Goal: Task Accomplishment & Management: Manage account settings

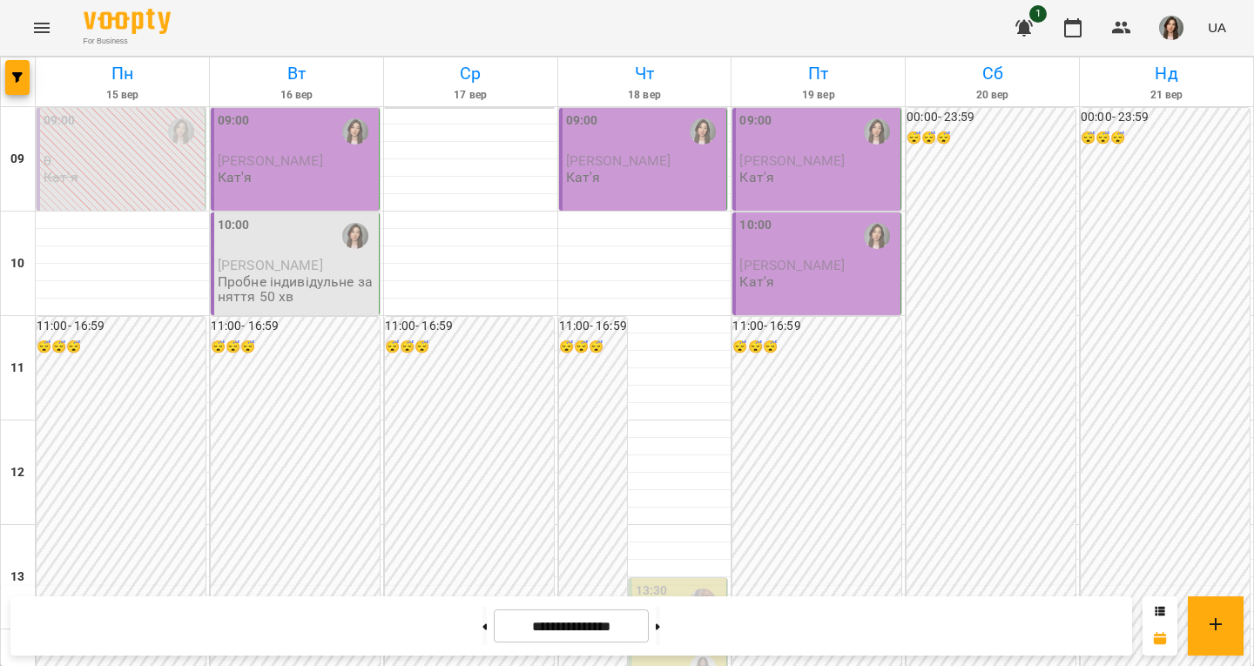
click at [1158, 17] on button "button" at bounding box center [1171, 27] width 45 height 45
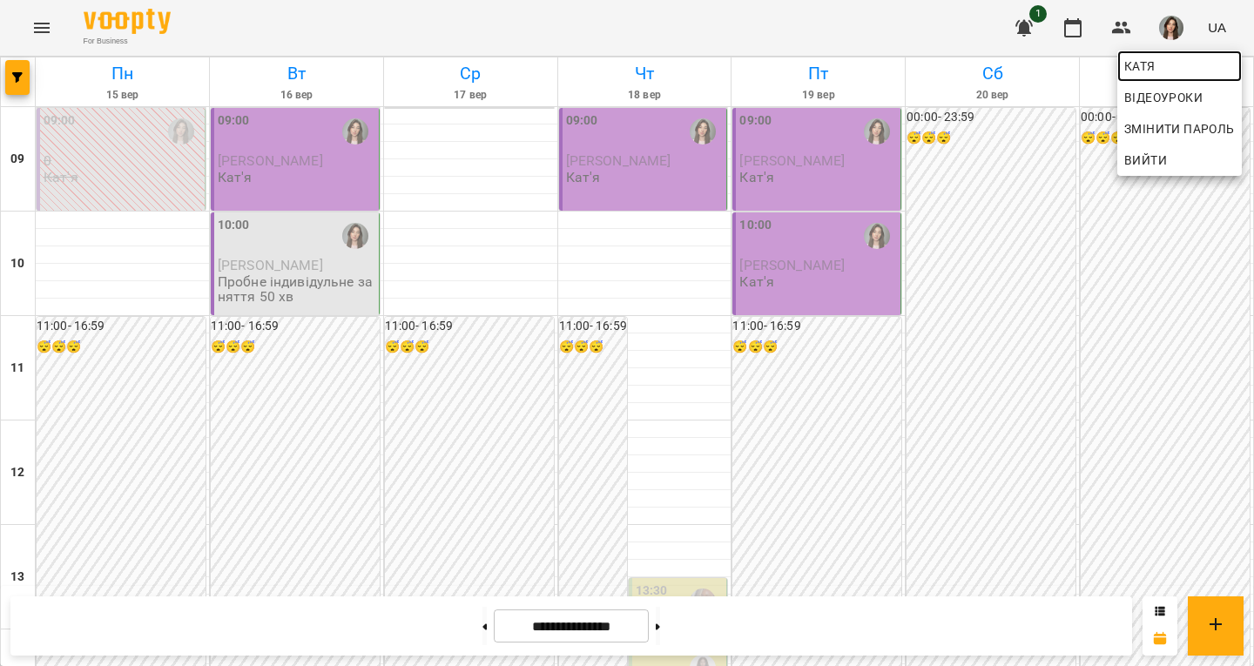
click at [1159, 66] on span "Катя" at bounding box center [1180, 66] width 111 height 21
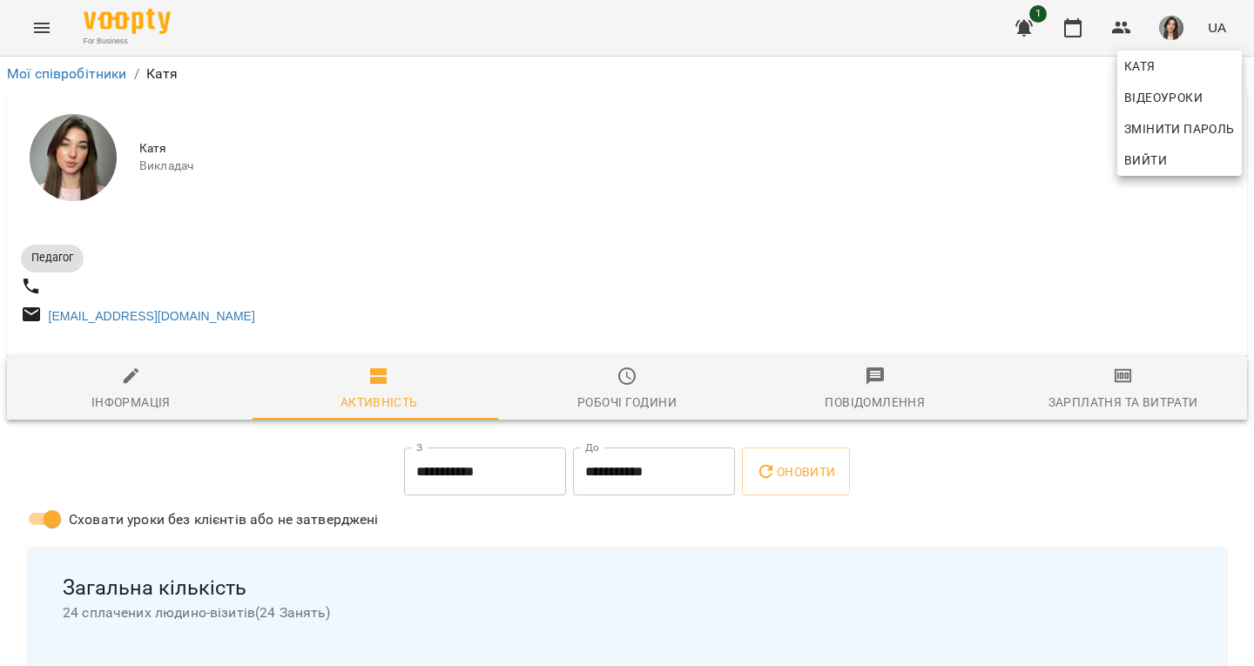
click at [1079, 380] on div at bounding box center [627, 333] width 1254 height 666
click at [1086, 389] on span "Зарплатня та Витрати" at bounding box center [1123, 389] width 227 height 47
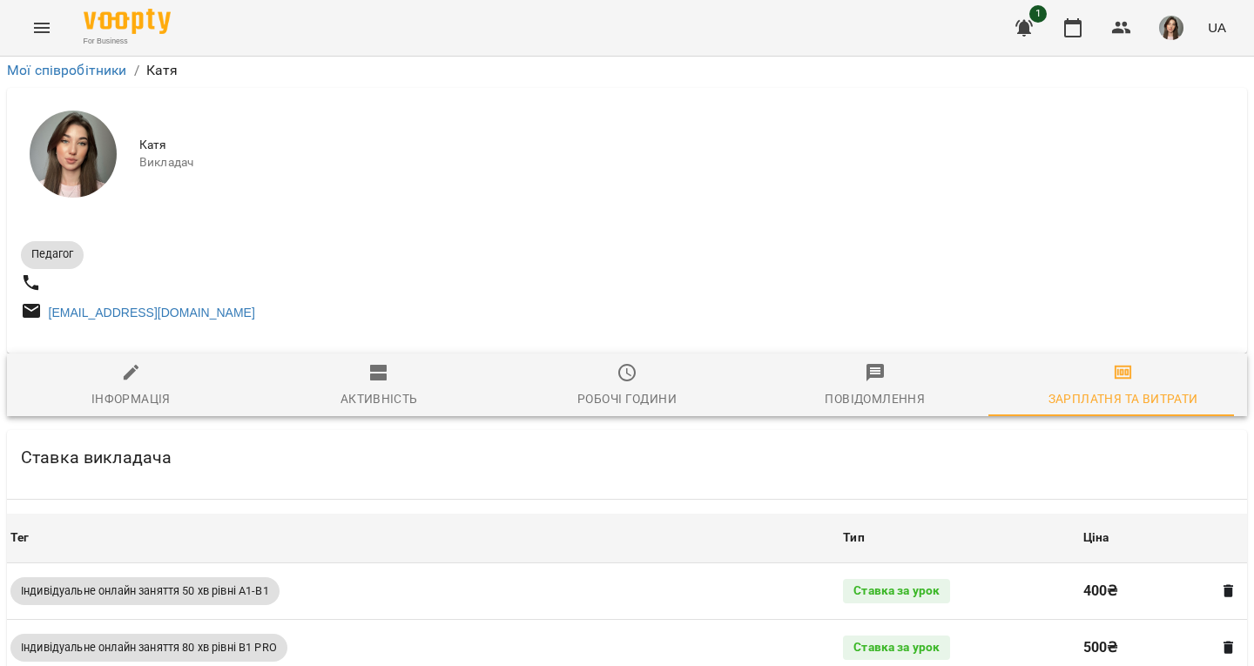
scroll to position [261, 0]
click at [692, 362] on span "Робочі години" at bounding box center [627, 385] width 227 height 47
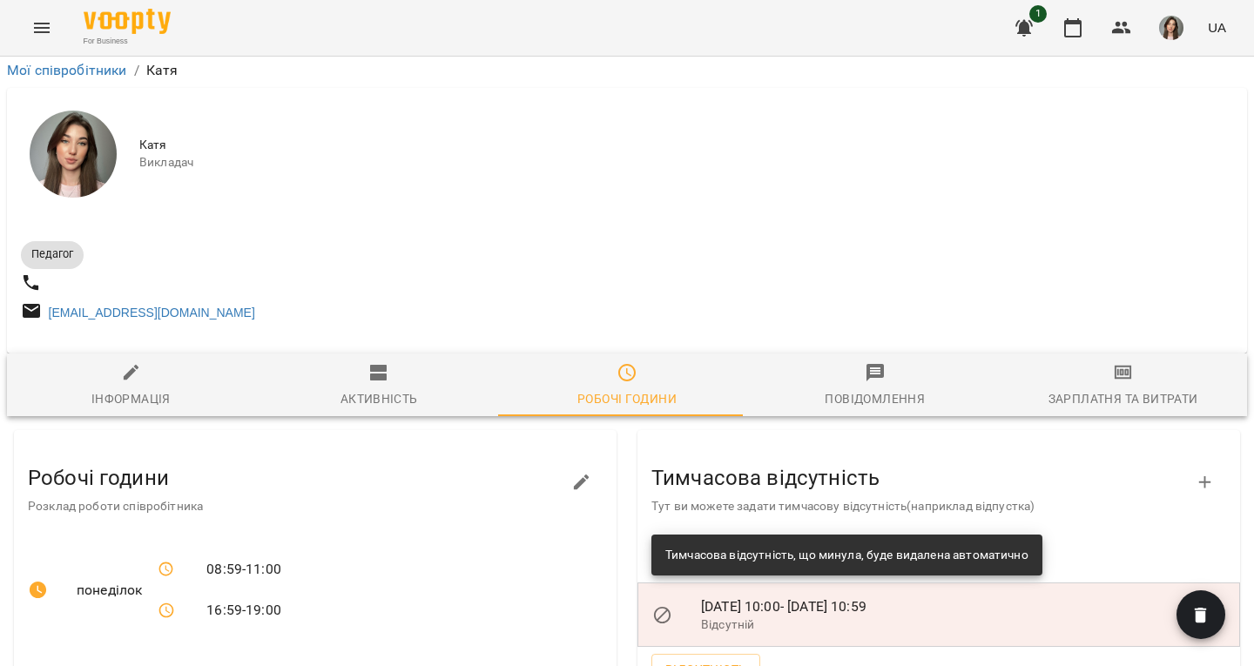
click at [383, 362] on span "Активність" at bounding box center [379, 385] width 227 height 47
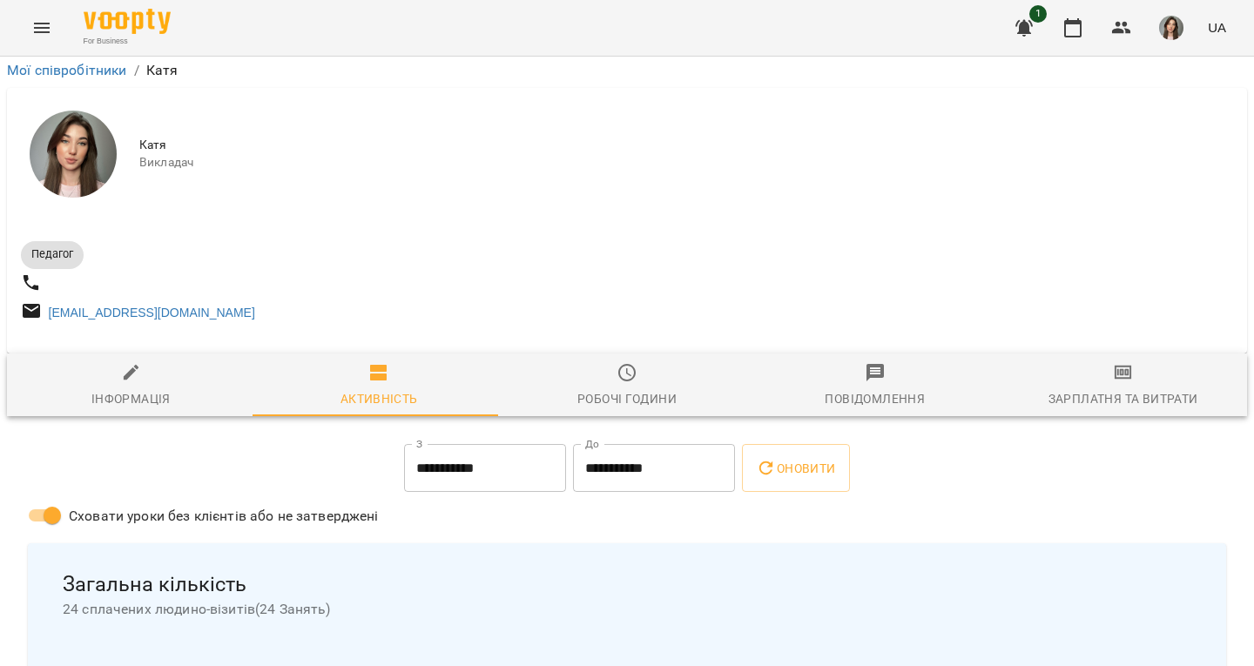
click at [1084, 388] on div "Зарплатня та Витрати" at bounding box center [1124, 398] width 150 height 21
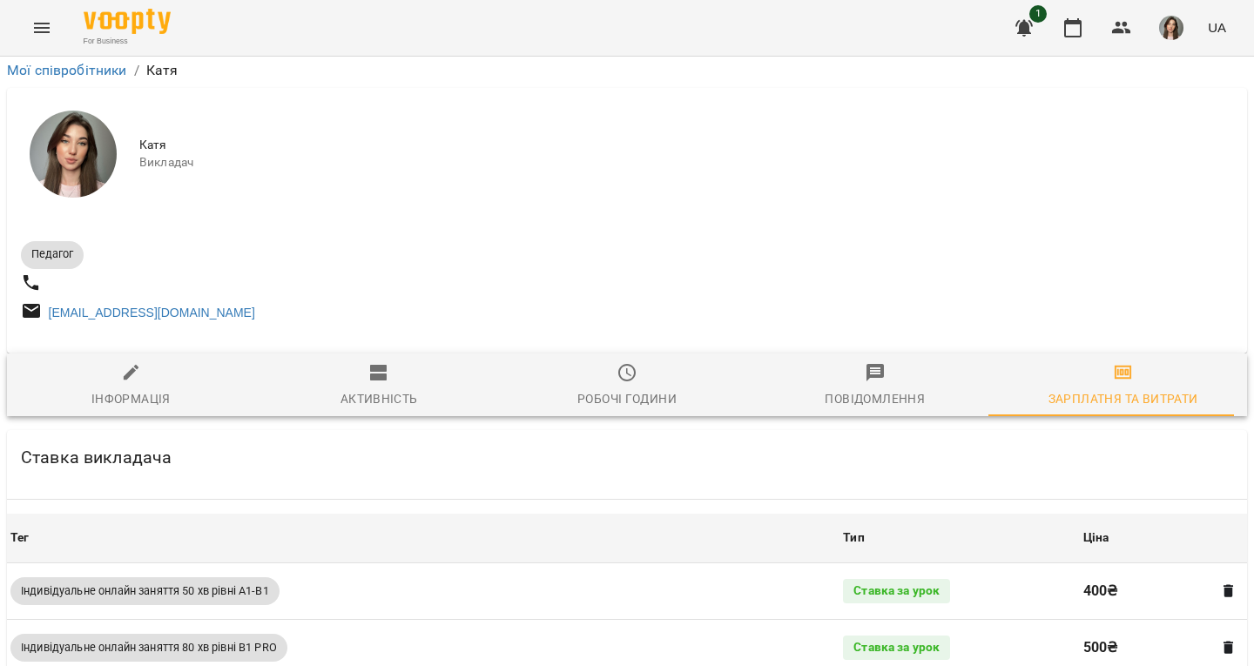
scroll to position [784, 0]
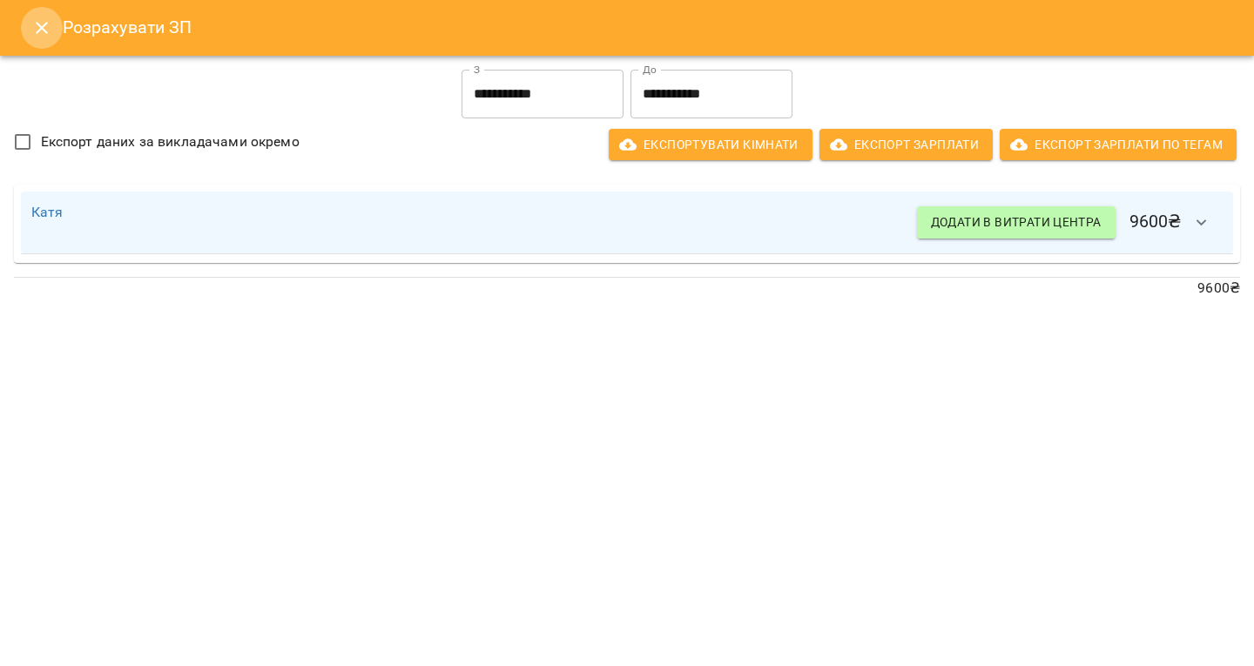
click at [30, 32] on button "Close" at bounding box center [42, 28] width 42 height 42
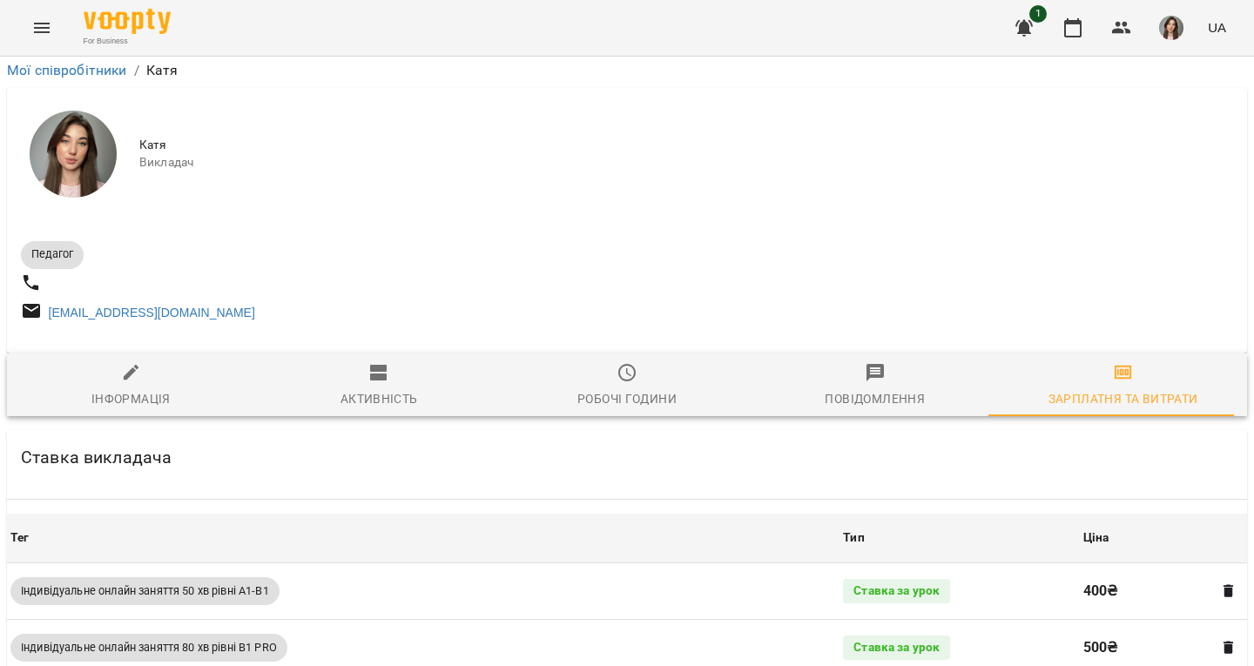
scroll to position [261, 0]
click at [89, 11] on img at bounding box center [127, 21] width 87 height 25
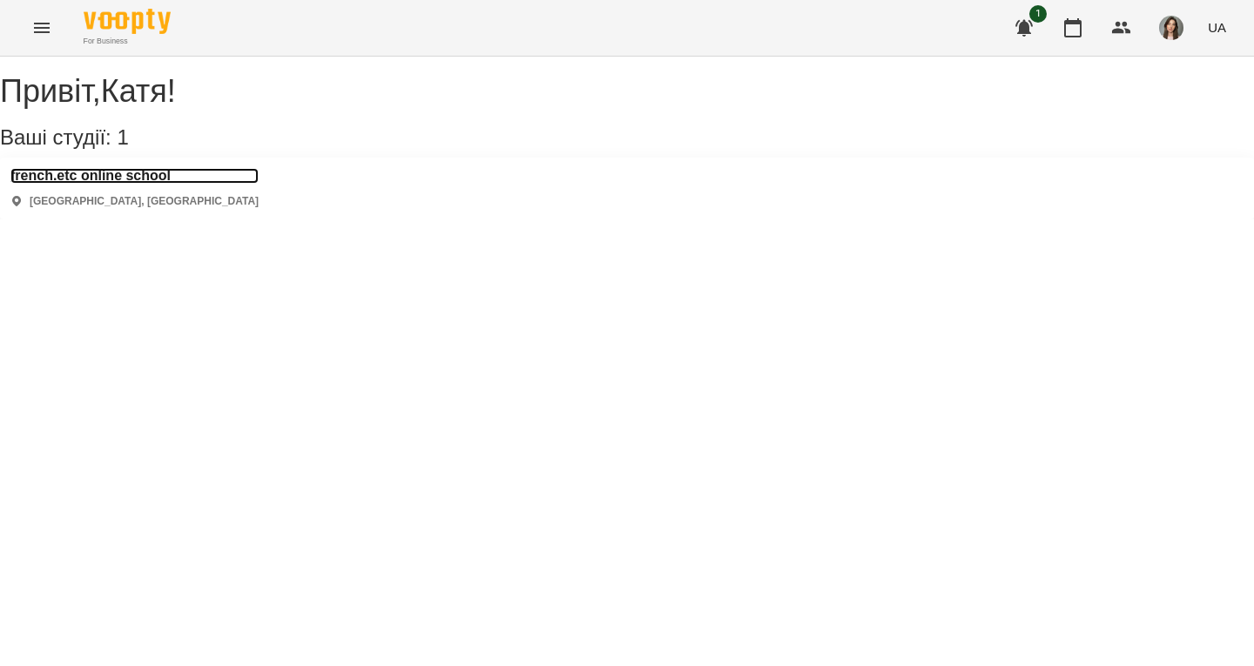
click at [98, 184] on h3 "french.etc online school" at bounding box center [134, 176] width 248 height 16
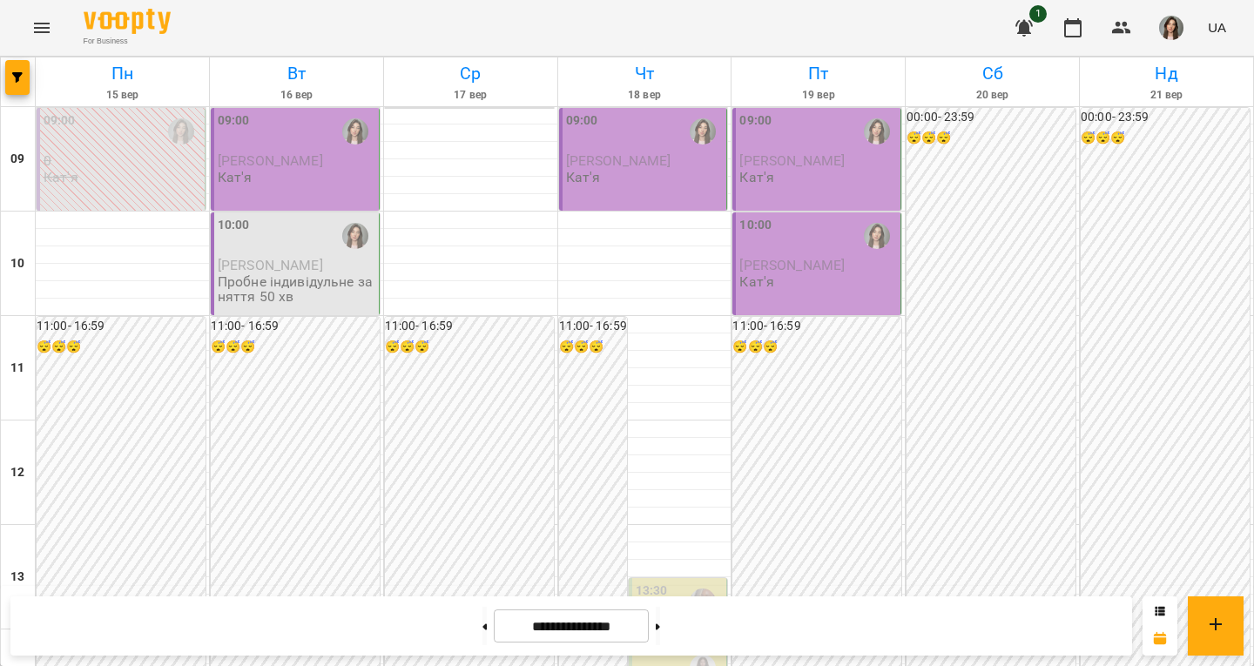
click at [269, 179] on div "09:00 [PERSON_NAME]" at bounding box center [297, 148] width 158 height 74
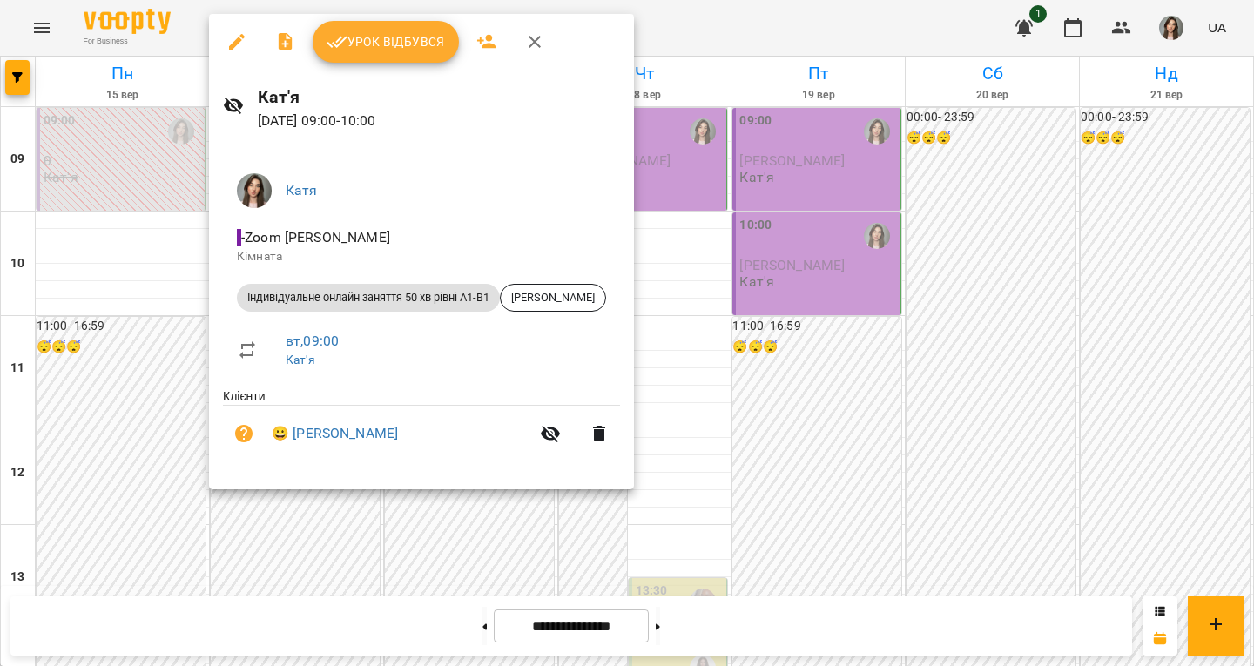
click at [520, 37] on button "button" at bounding box center [535, 42] width 42 height 42
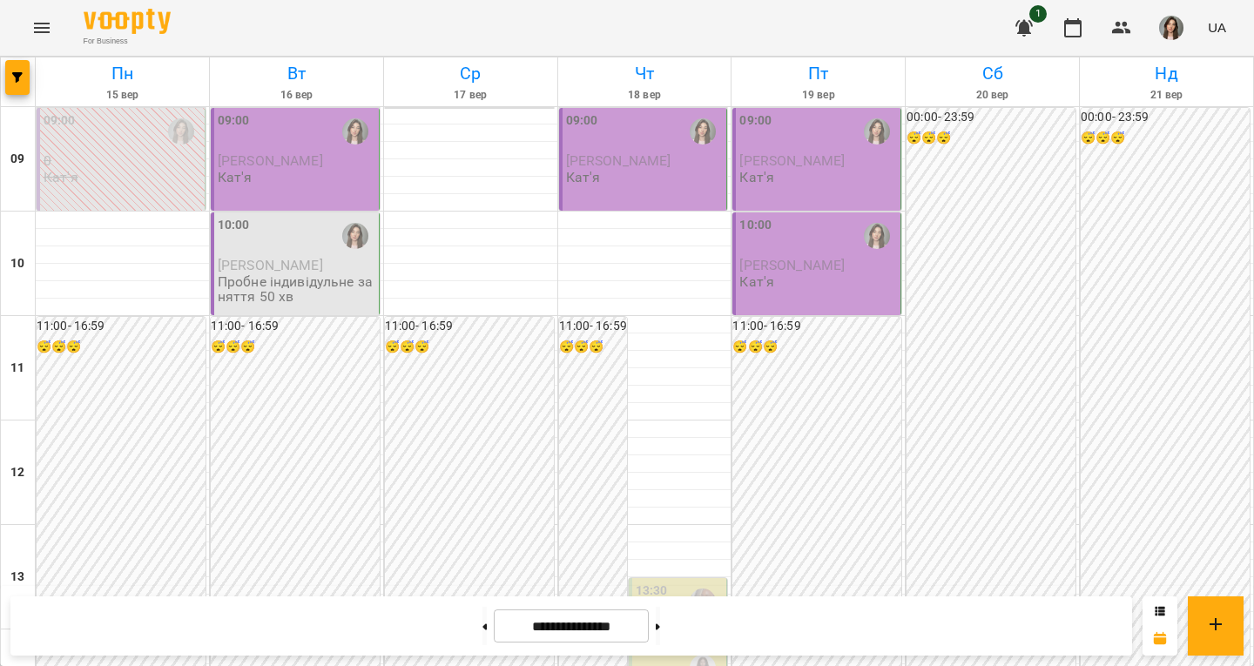
click at [284, 260] on span "[PERSON_NAME]" at bounding box center [270, 265] width 105 height 17
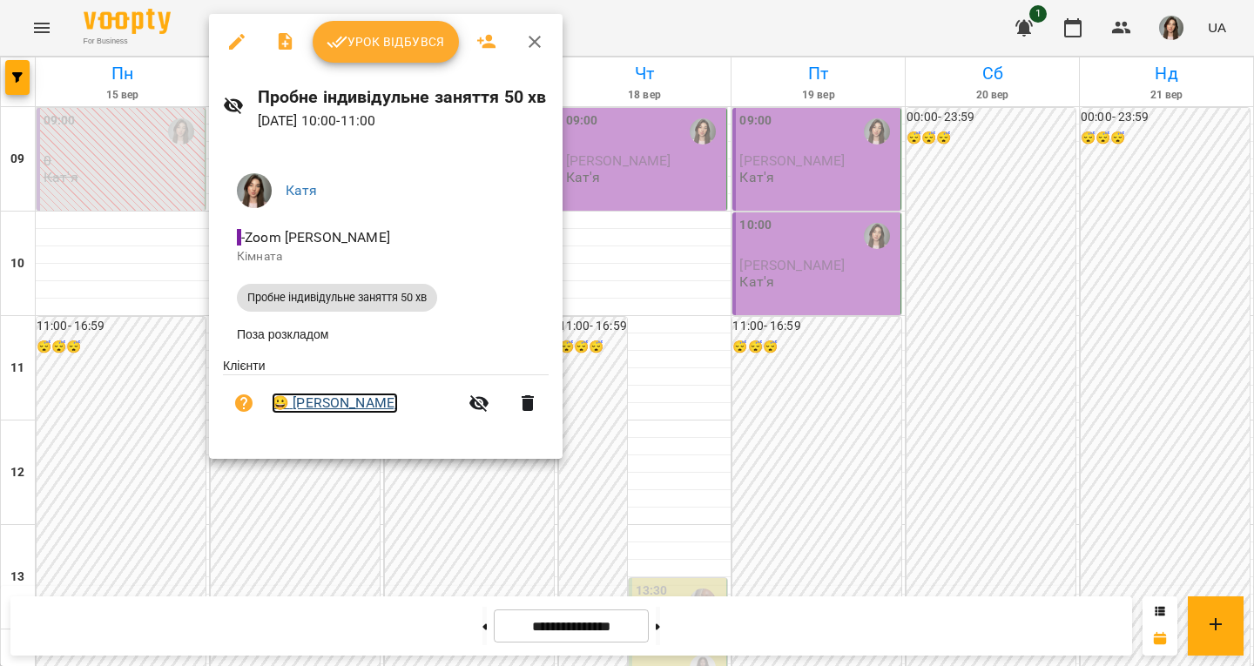
click at [362, 409] on link "😀 [PERSON_NAME]" at bounding box center [335, 403] width 126 height 21
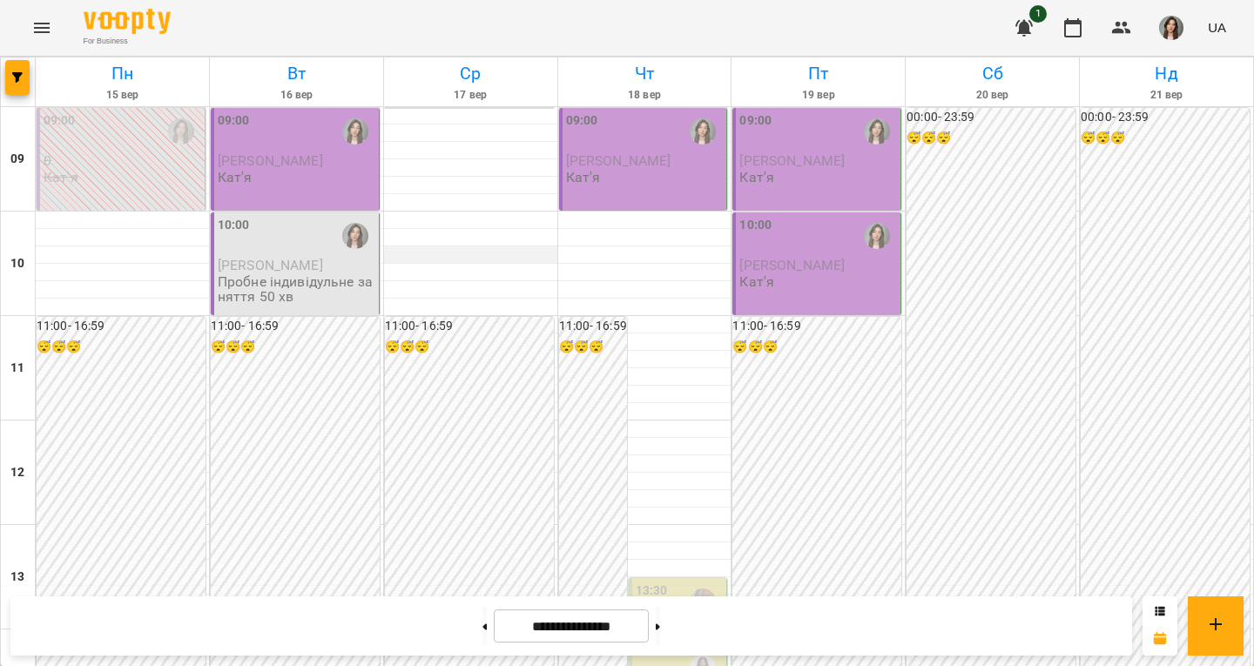
scroll to position [523, 0]
click at [483, 624] on button at bounding box center [485, 626] width 4 height 38
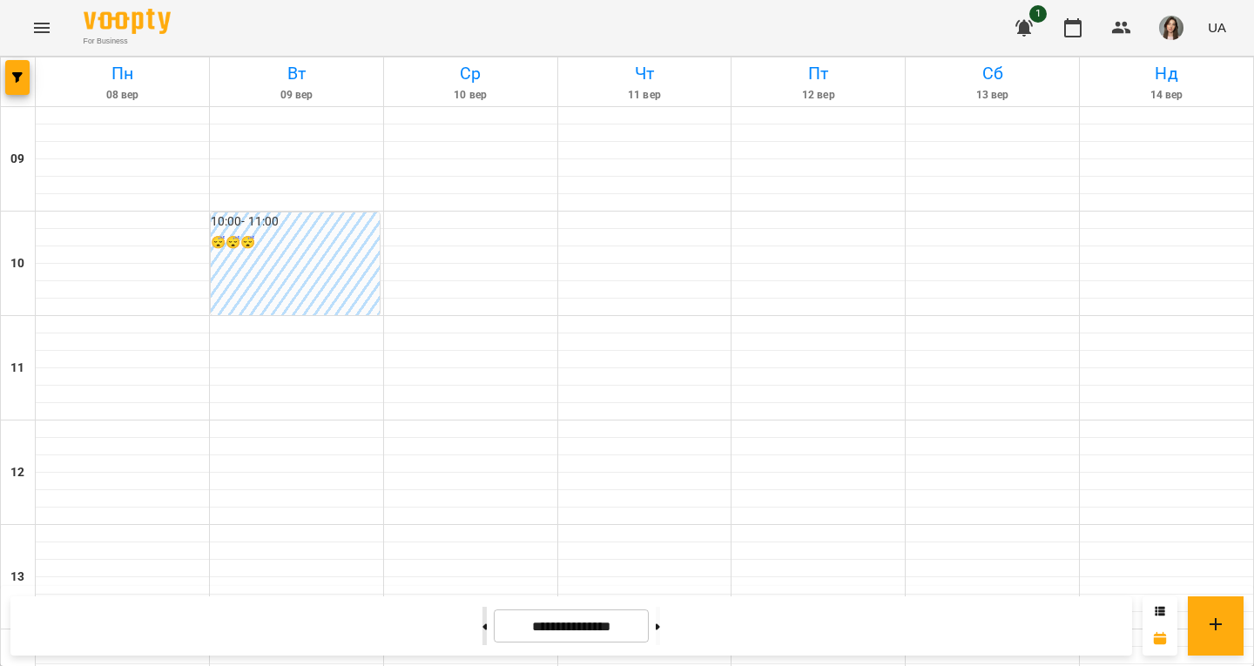
click at [483, 624] on button at bounding box center [485, 626] width 4 height 38
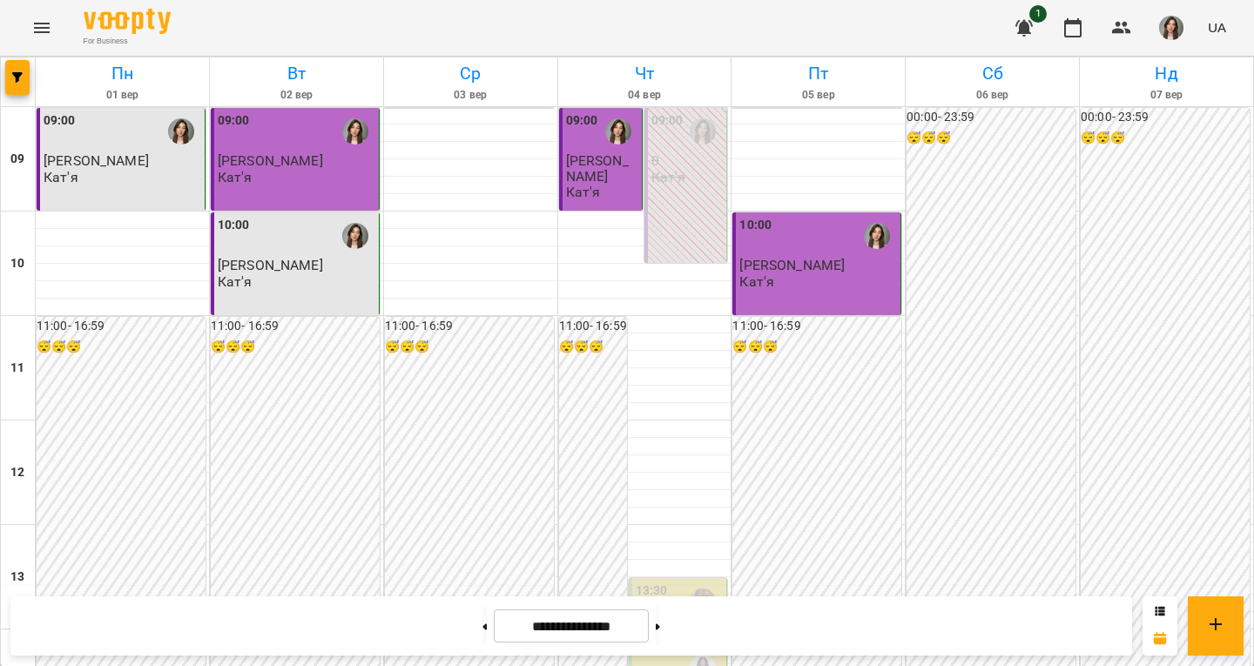
scroll to position [697, 0]
click at [660, 618] on button at bounding box center [658, 626] width 4 height 38
type input "**********"
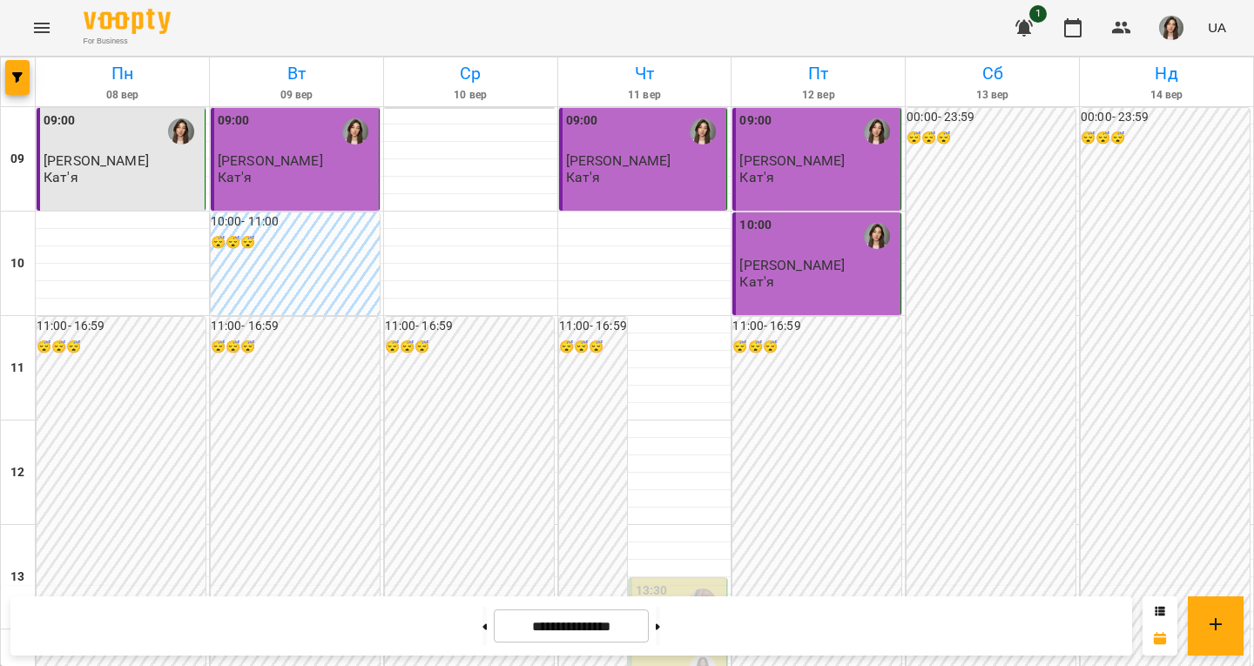
scroll to position [0, 0]
